Goal: Transaction & Acquisition: Obtain resource

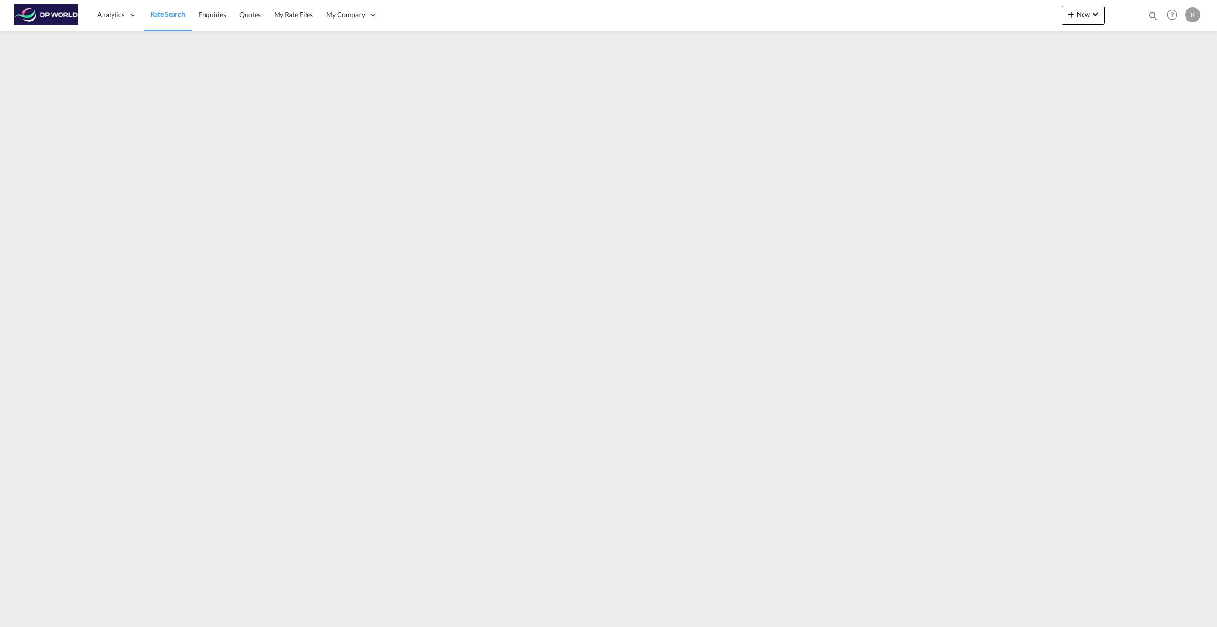
click at [163, 17] on span "Rate Search" at bounding box center [167, 14] width 35 height 8
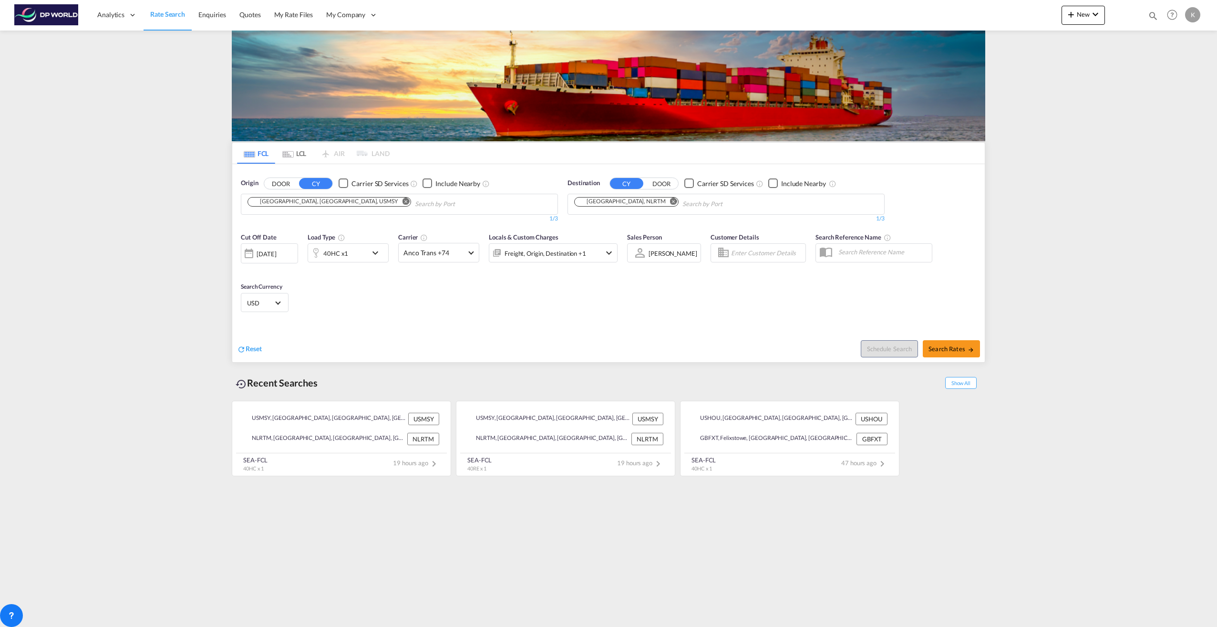
click at [303, 206] on md-chips-wrap "[GEOGRAPHIC_DATA], [GEOGRAPHIC_DATA], USMSY" at bounding box center [377, 203] width 263 height 18
click at [670, 201] on md-icon "Remove" at bounding box center [673, 200] width 7 height 7
click at [402, 202] on md-icon "Remove" at bounding box center [405, 200] width 7 height 7
click at [274, 200] on input "Chips input." at bounding box center [292, 203] width 91 height 15
type input "[GEOGRAPHIC_DATA]"
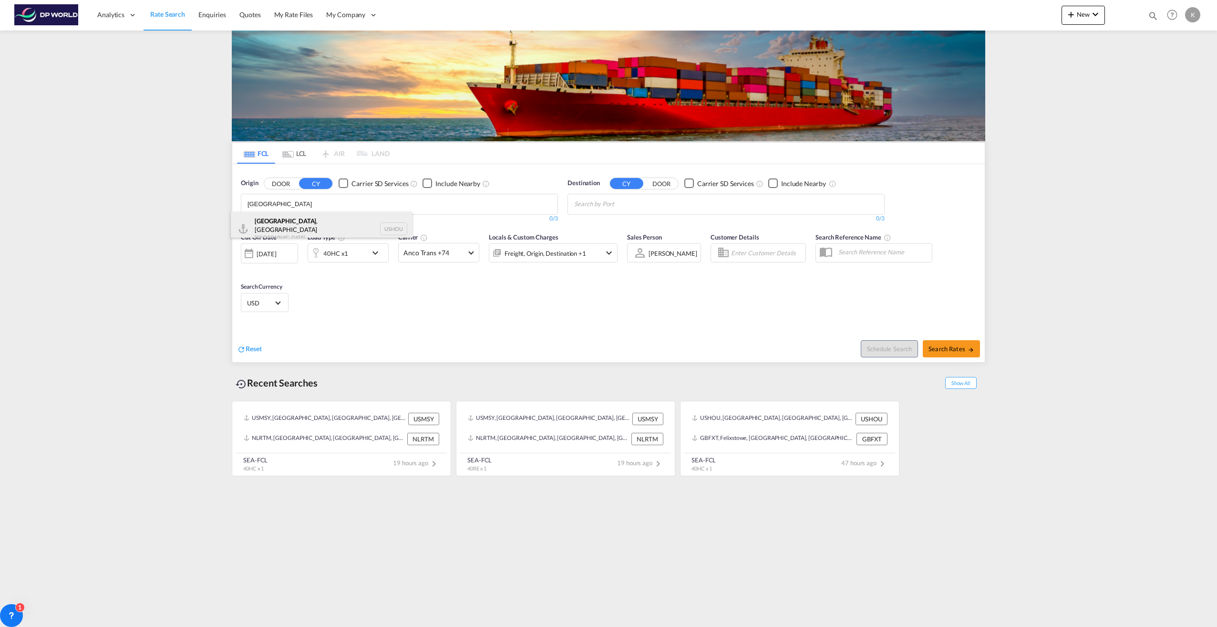
click at [285, 218] on div "[GEOGRAPHIC_DATA] , [GEOGRAPHIC_DATA] [GEOGRAPHIC_DATA] USHOU" at bounding box center [321, 229] width 181 height 34
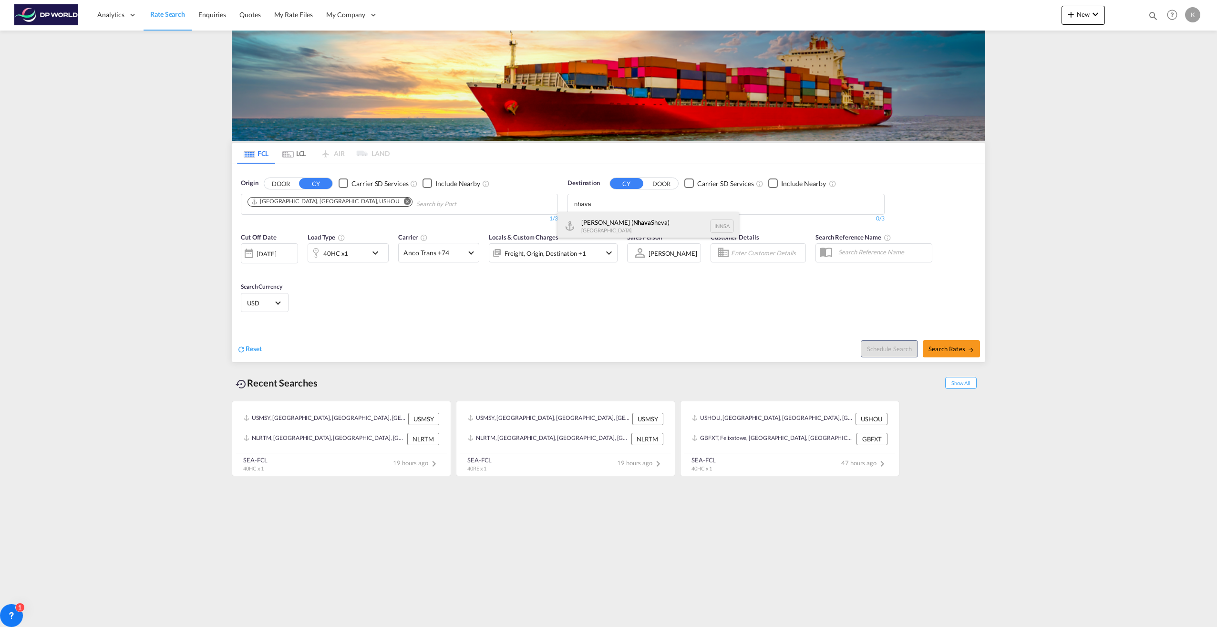
type input "nhava"
click at [638, 219] on div "[PERSON_NAME] ( [GEOGRAPHIC_DATA]) [GEOGRAPHIC_DATA] [GEOGRAPHIC_DATA]" at bounding box center [647, 226] width 181 height 29
click at [950, 349] on span "Search Rates" at bounding box center [951, 349] width 46 height 8
type input "USHOU to INNSA / [DATE]"
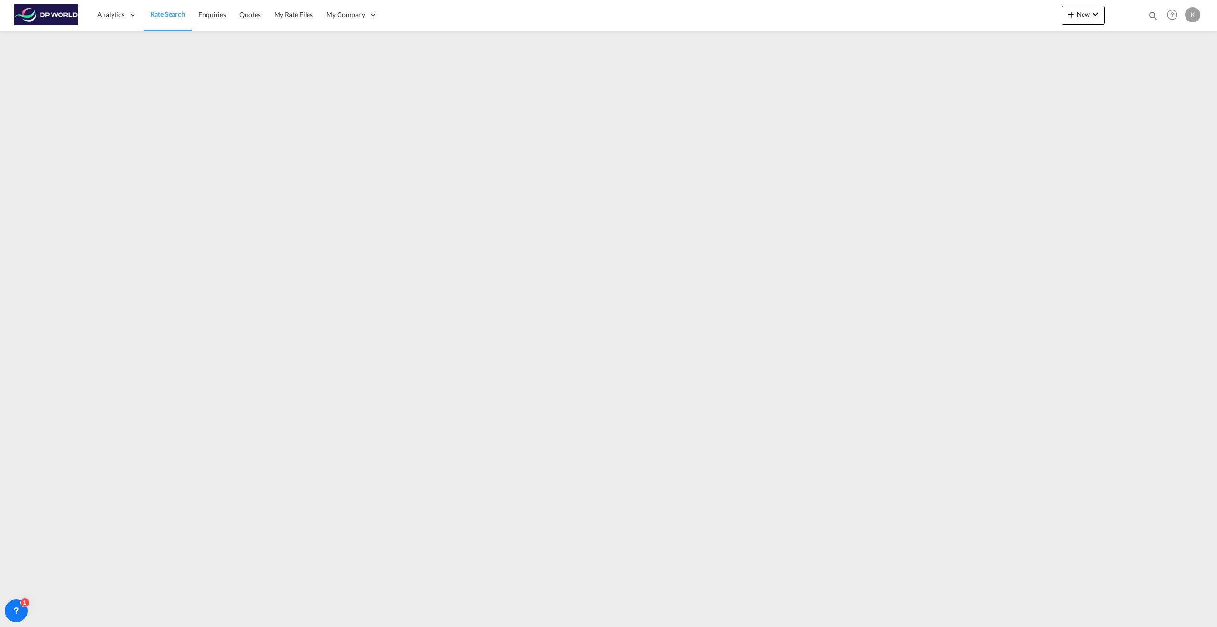
click at [163, 15] on span "Rate Search" at bounding box center [167, 14] width 35 height 8
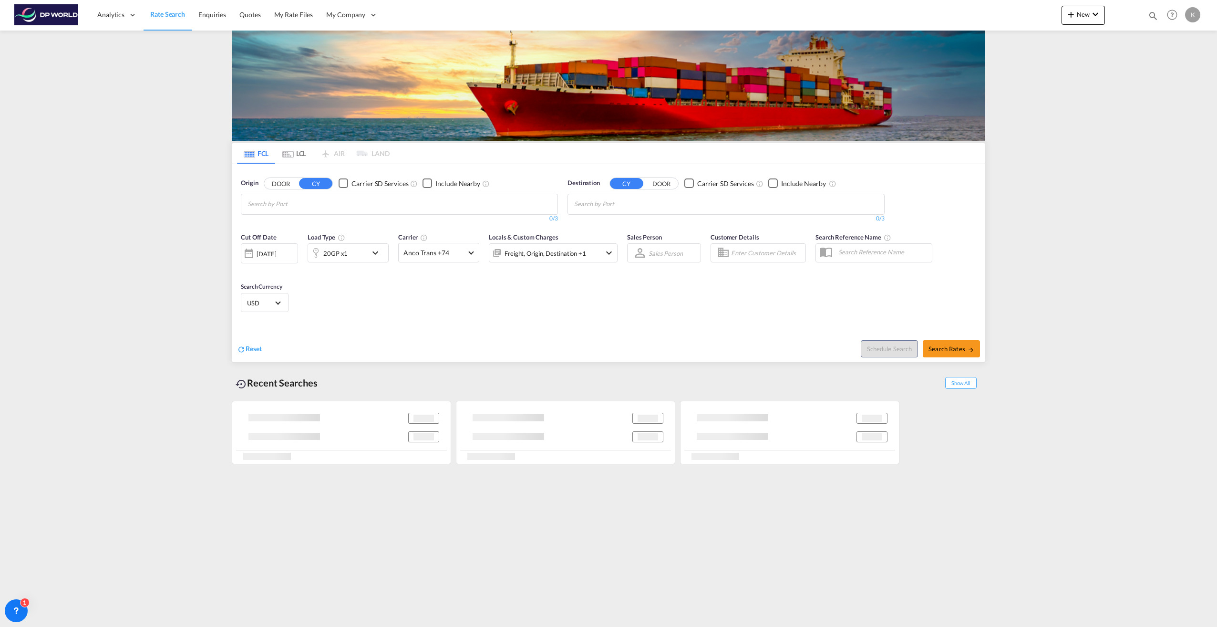
click at [333, 202] on input "Chips input." at bounding box center [292, 203] width 91 height 15
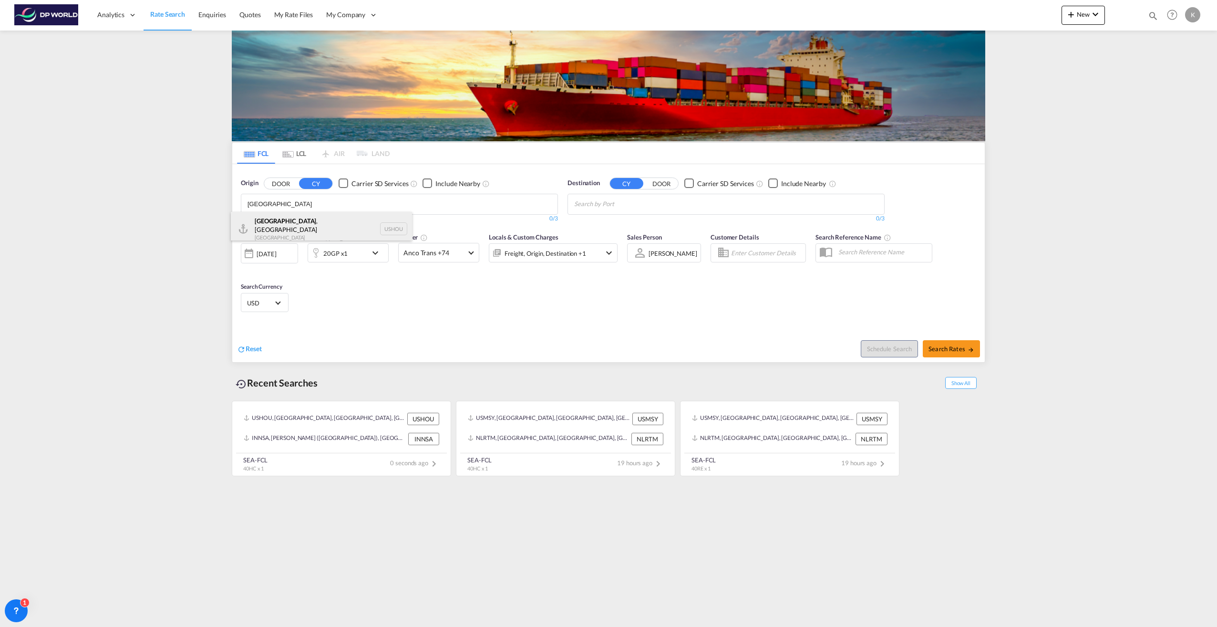
type input "[GEOGRAPHIC_DATA]"
click at [302, 229] on div "[GEOGRAPHIC_DATA] , [GEOGRAPHIC_DATA] [GEOGRAPHIC_DATA] USHOU" at bounding box center [321, 229] width 181 height 34
type input "call"
click at [594, 228] on div "Call ao [GEOGRAPHIC_DATA] PECLL" at bounding box center [647, 226] width 181 height 29
click at [372, 251] on md-icon "icon-chevron-down" at bounding box center [378, 252] width 16 height 11
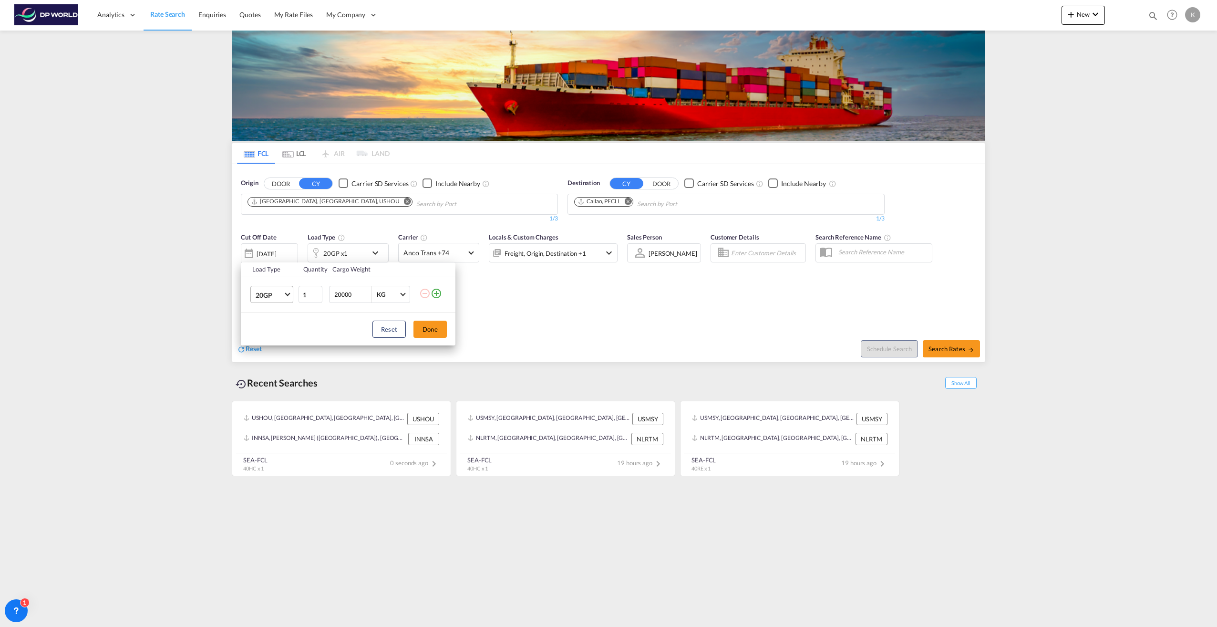
click at [282, 294] on span "20GP" at bounding box center [270, 295] width 28 height 10
click at [273, 340] on div "40HC" at bounding box center [265, 341] width 18 height 10
click at [429, 331] on button "Done" at bounding box center [429, 328] width 33 height 17
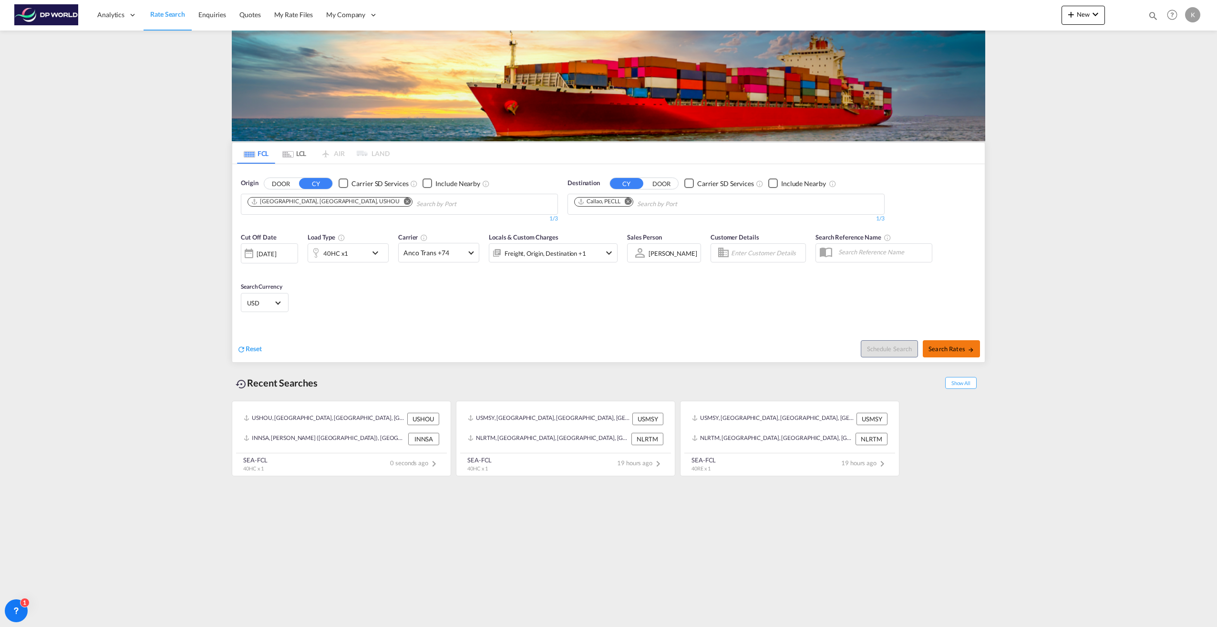
click at [952, 350] on span "Search Rates" at bounding box center [951, 349] width 46 height 8
type input "USHOU to PECLL / [DATE]"
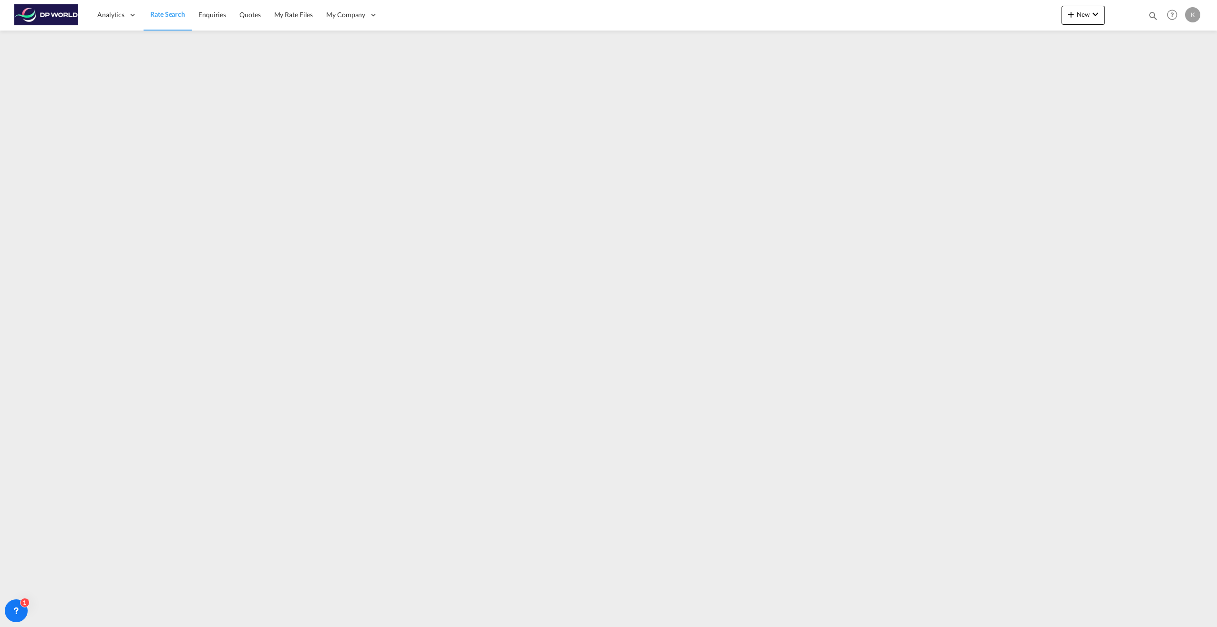
click at [174, 12] on span "Rate Search" at bounding box center [167, 14] width 35 height 8
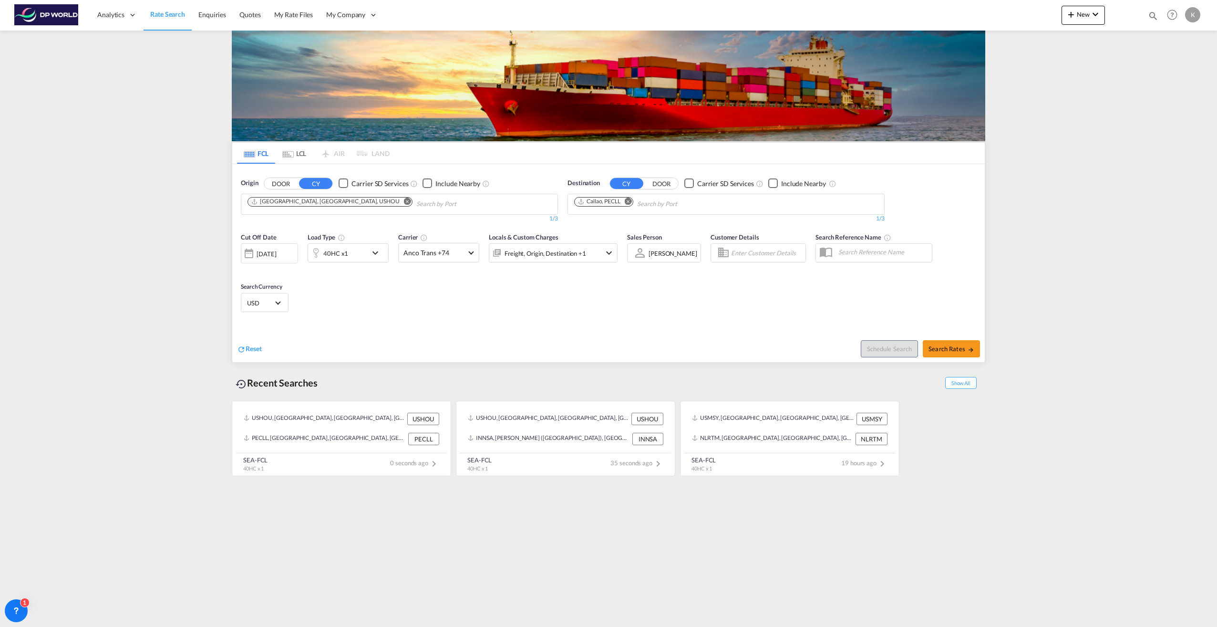
click at [398, 203] on button "Remove" at bounding box center [405, 202] width 14 height 10
type input "[GEOGRAPHIC_DATA]"
click at [302, 229] on div "[GEOGRAPHIC_DATA] , [GEOGRAPHIC_DATA] [GEOGRAPHIC_DATA] USHOU" at bounding box center [321, 229] width 181 height 34
click at [630, 199] on md-icon "Remove" at bounding box center [628, 200] width 7 height 7
type input "santos"
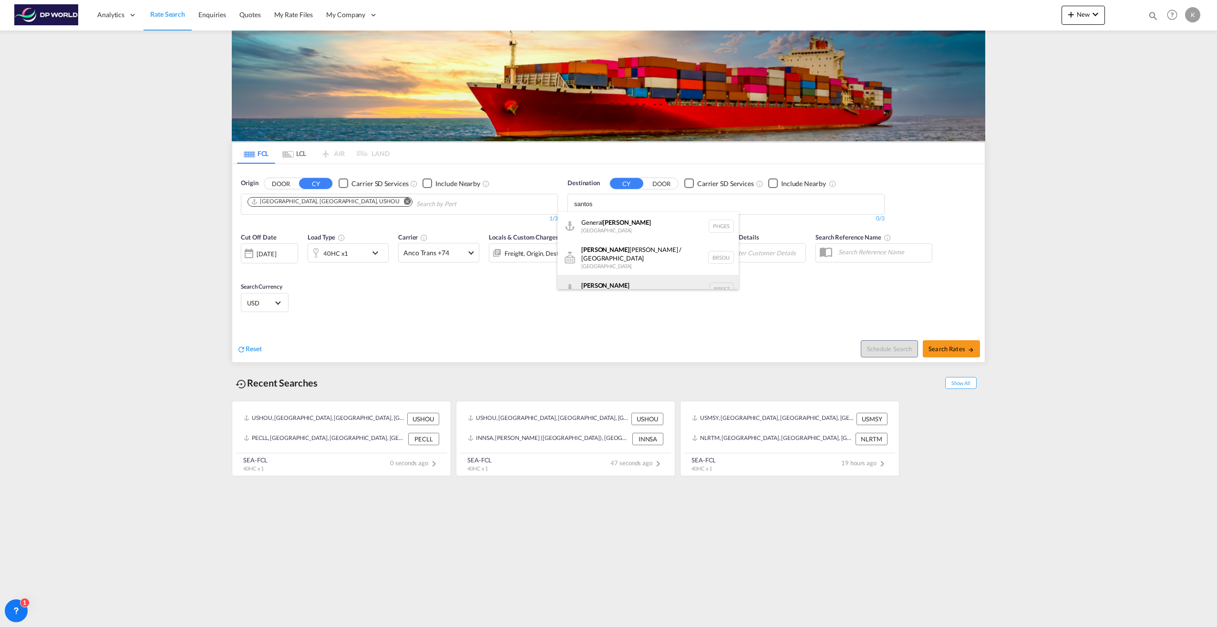
click at [607, 278] on div "[PERSON_NAME] [GEOGRAPHIC_DATA] BRSSZ" at bounding box center [647, 289] width 181 height 29
click at [945, 346] on span "Search Rates" at bounding box center [951, 349] width 46 height 8
type input "USHOU to BRSSZ / [DATE]"
